Goal: Check status: Check status

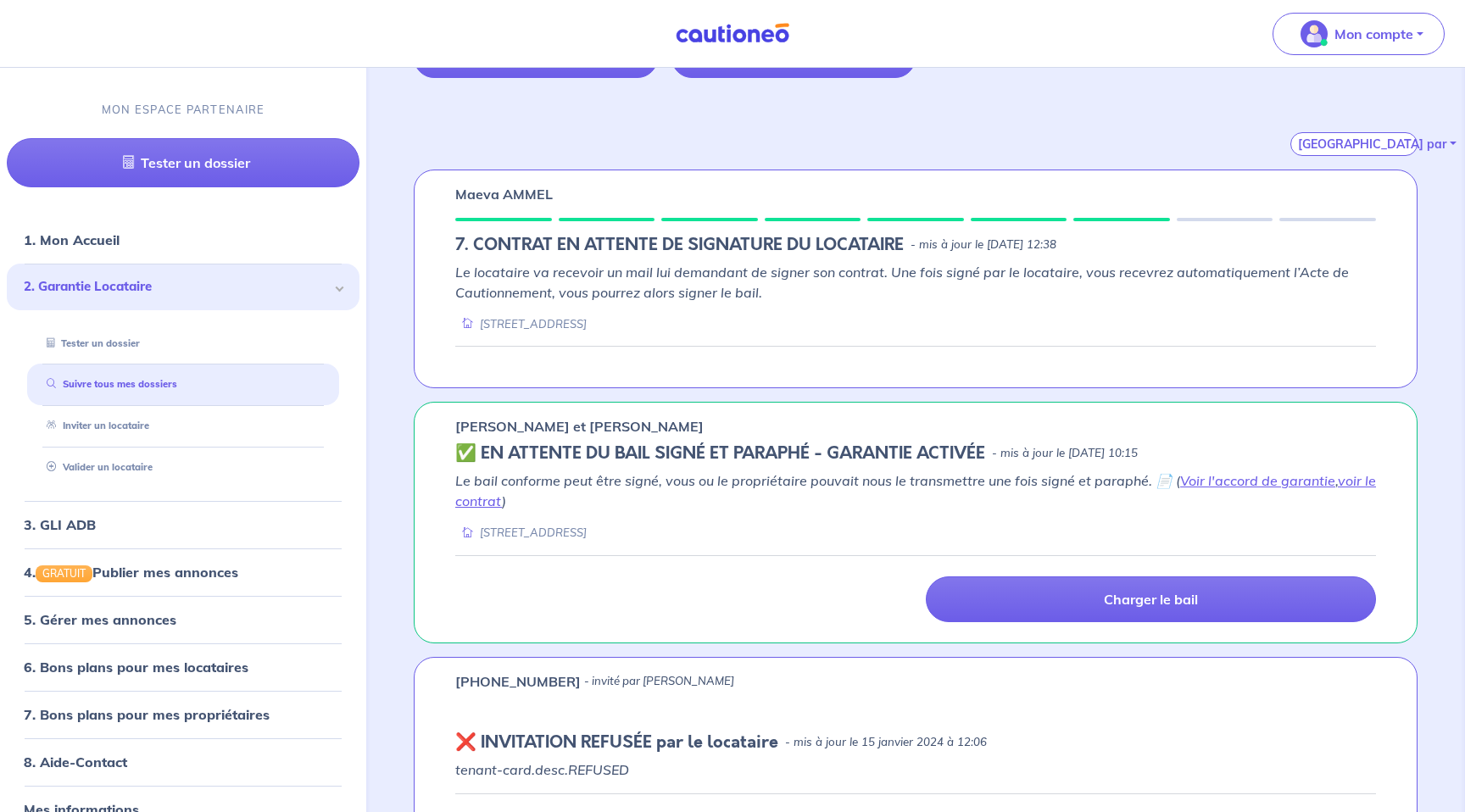
scroll to position [306, 0]
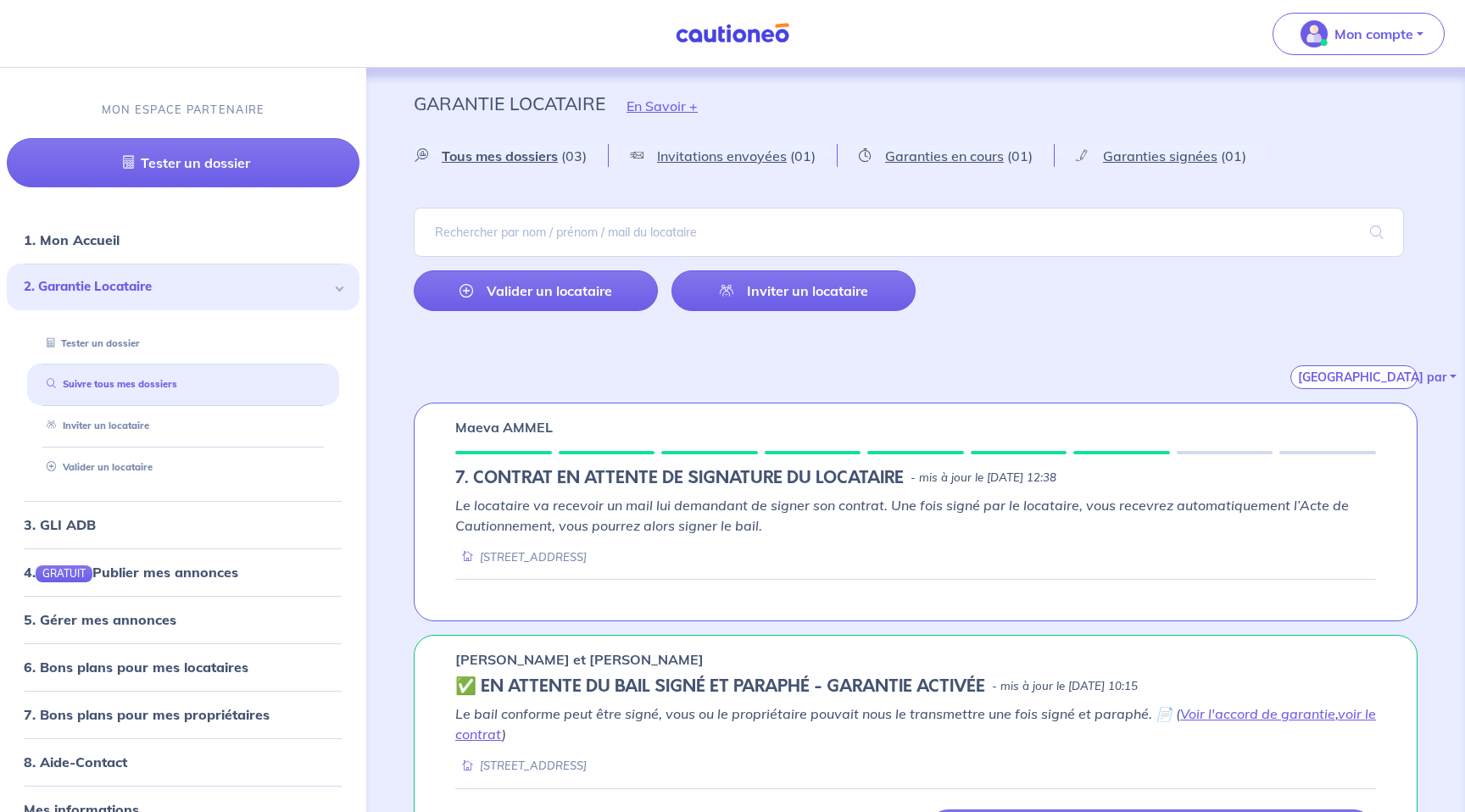
click at [910, 502] on em "Le locataire va recevoir un mail lui demandant de signer son contrat. Une fois …" at bounding box center [901, 514] width 894 height 37
click at [1100, 461] on div "Maeva AMMEL 7. CONTRAT EN ATTENTE DE SIGNATURE DU LOCATAIRE - mis à jour le [DA…" at bounding box center [914, 512] width 1004 height 219
click at [543, 552] on div "[STREET_ADDRESS]" at bounding box center [520, 557] width 132 height 16
click at [514, 434] on p "Maeva AMMEL" at bounding box center [503, 426] width 98 height 20
click at [790, 536] on div "Le locataire va recevoir un mail lui demandant de signer son contrat. Une fois …" at bounding box center [914, 530] width 920 height 70
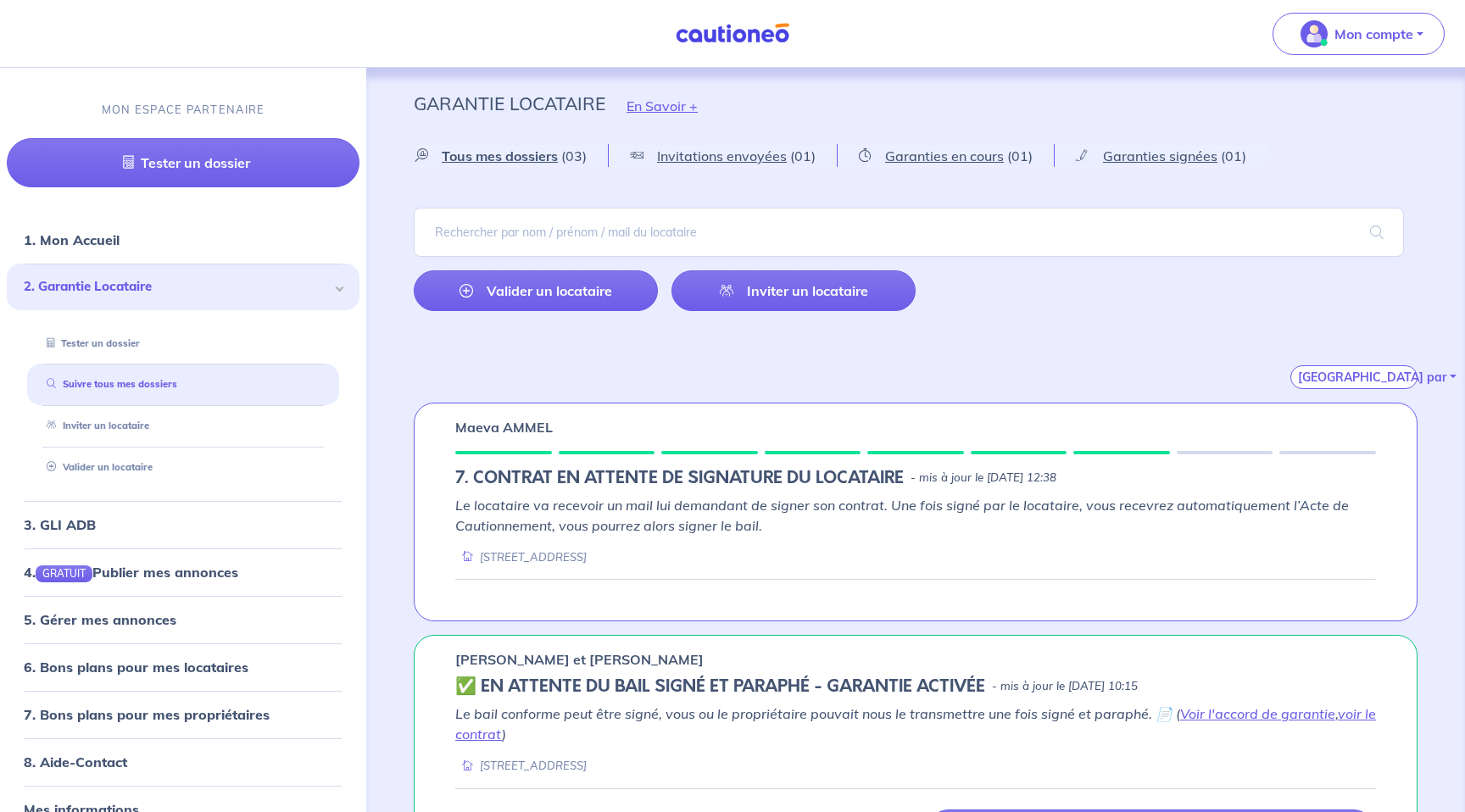
click at [790, 536] on div "Le locataire va recevoir un mail lui demandant de signer son contrat. Une fois …" at bounding box center [914, 530] width 920 height 70
click at [461, 420] on p "Maeva AMMEL" at bounding box center [503, 426] width 98 height 20
click at [618, 526] on em "Le locataire va recevoir un mail lui demandant de signer son contrat. Une fois …" at bounding box center [901, 514] width 894 height 37
